Goal: Task Accomplishment & Management: Manage account settings

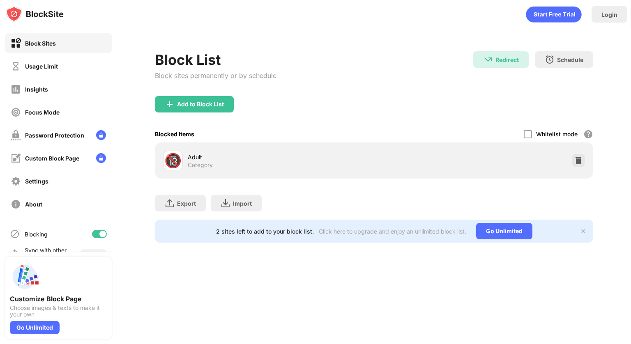
click at [248, 111] on div "Add to Block List" at bounding box center [374, 111] width 438 height 30
click at [80, 73] on div "Usage Limit" at bounding box center [58, 66] width 107 height 20
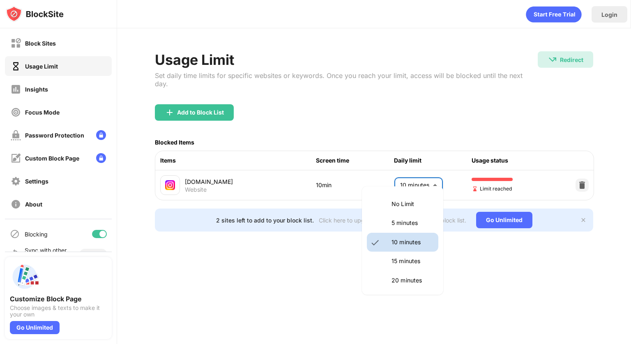
click at [415, 181] on body "Block Sites Usage Limit Insights Focus Mode Password Protection Custom Block Pa…" at bounding box center [315, 172] width 631 height 344
click at [392, 257] on p "15 minutes" at bounding box center [412, 261] width 42 height 9
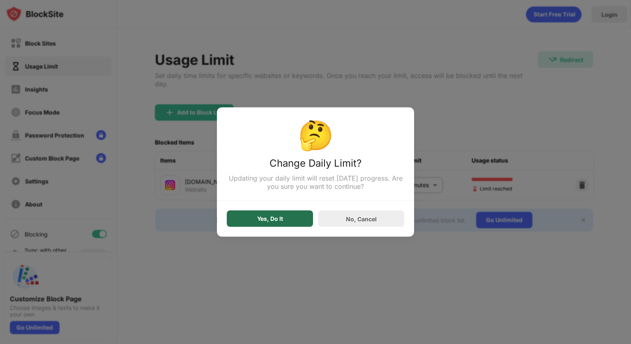
click at [301, 214] on div "Yes, Do It" at bounding box center [270, 219] width 86 height 16
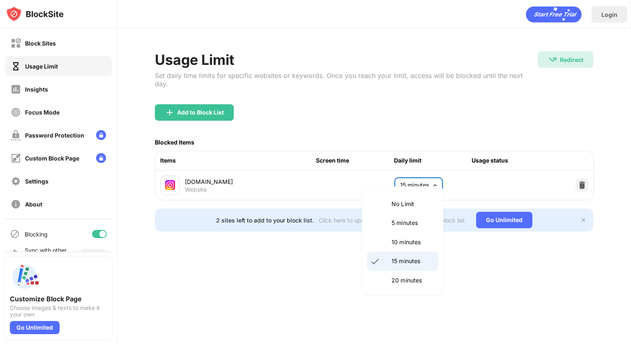
click at [416, 177] on body "Block Sites Usage Limit Insights Focus Mode Password Protection Custom Block Pa…" at bounding box center [315, 172] width 631 height 344
click at [405, 243] on p "10 minutes" at bounding box center [412, 242] width 42 height 9
type input "**"
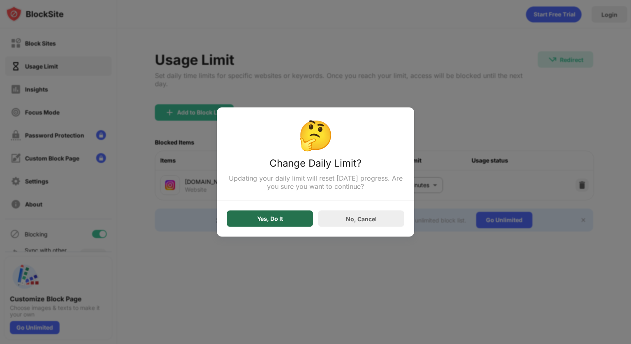
click at [296, 218] on div "Yes, Do It" at bounding box center [270, 219] width 86 height 16
